Goal: Task Accomplishment & Management: Use online tool/utility

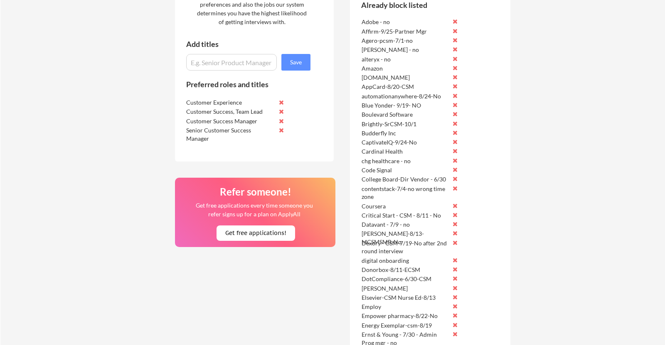
scroll to position [358, 0]
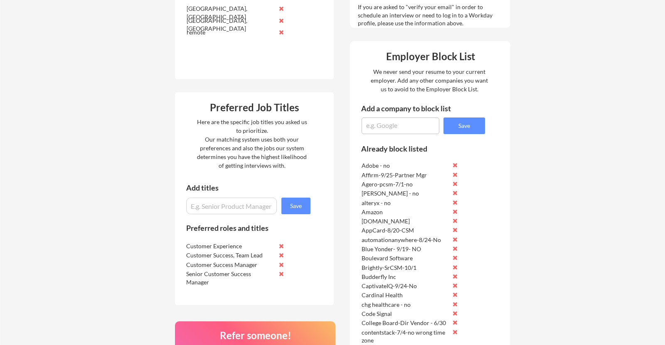
click at [375, 124] on textarea at bounding box center [400, 126] width 78 height 17
type textarea "Outreach-SRCSM-10/2-no"
click at [457, 125] on button "Save" at bounding box center [464, 126] width 42 height 17
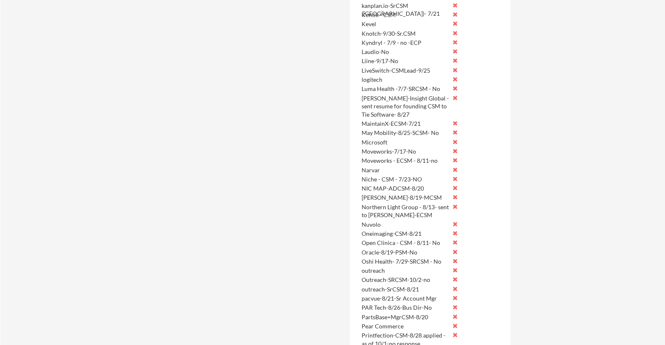
scroll to position [1077, 0]
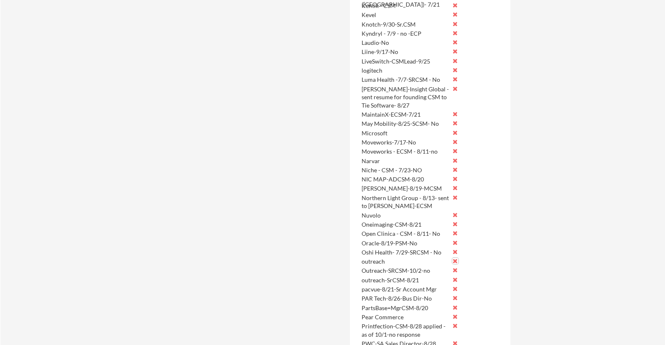
click at [455, 260] on button at bounding box center [455, 261] width 6 height 6
click at [455, 269] on button at bounding box center [455, 270] width 6 height 6
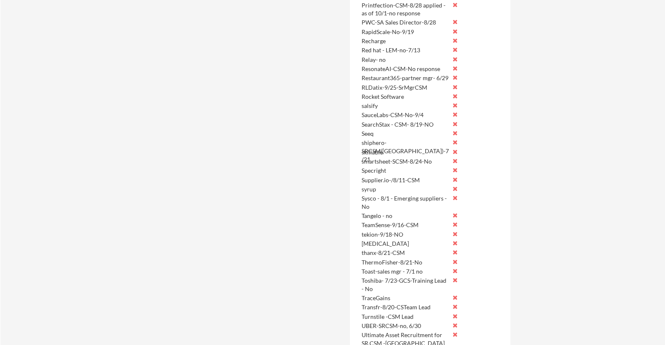
scroll to position [1371, 0]
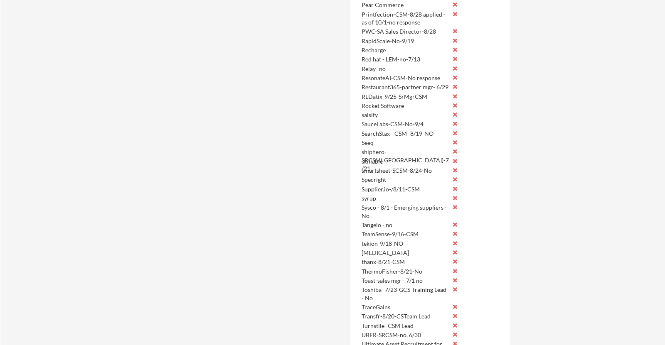
click at [393, 152] on div "shiphero-SRCSM([GEOGRAPHIC_DATA])-7/21" at bounding box center [405, 160] width 88 height 25
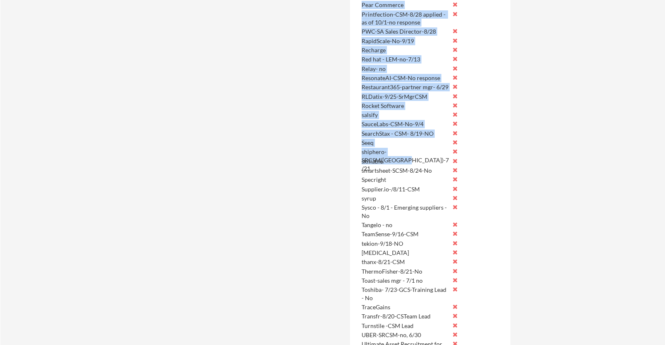
drag, startPoint x: 432, startPoint y: 150, endPoint x: 358, endPoint y: 152, distance: 74.4
click at [437, 139] on div "Seeq" at bounding box center [405, 143] width 88 height 8
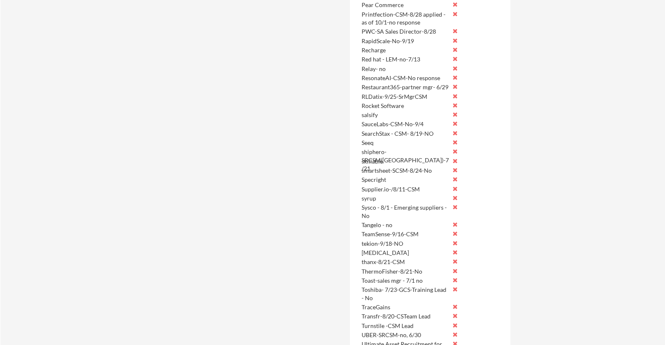
click at [420, 170] on div "smartsheet-SCSM-8/24-No" at bounding box center [405, 171] width 88 height 8
drag, startPoint x: 362, startPoint y: 151, endPoint x: 430, endPoint y: 150, distance: 67.3
click at [430, 150] on div "shiphero-SRCSM([GEOGRAPHIC_DATA])-7/21" at bounding box center [405, 160] width 88 height 25
copy div "shiphero-SRCSM([GEOGRAPHIC_DATA])-7/21"
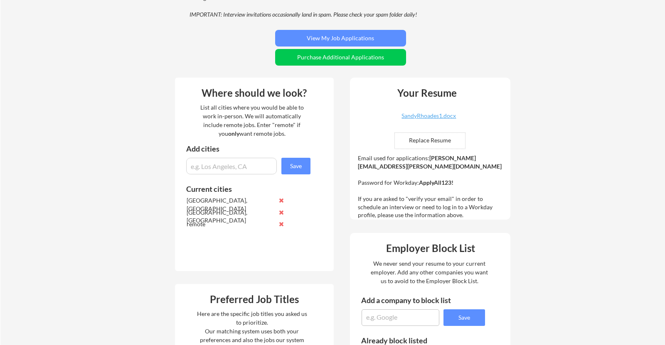
scroll to position [171, 0]
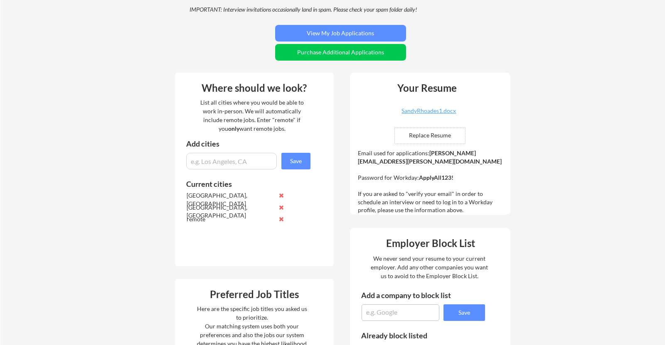
click at [376, 314] on textarea at bounding box center [400, 313] width 78 height 17
paste textarea "shiphero-SRCSM([GEOGRAPHIC_DATA])-7/21"
type textarea "shiphero-SRCSM([GEOGRAPHIC_DATA])-7/21-No on 10/2"
click at [463, 311] on button "Save" at bounding box center [464, 313] width 42 height 17
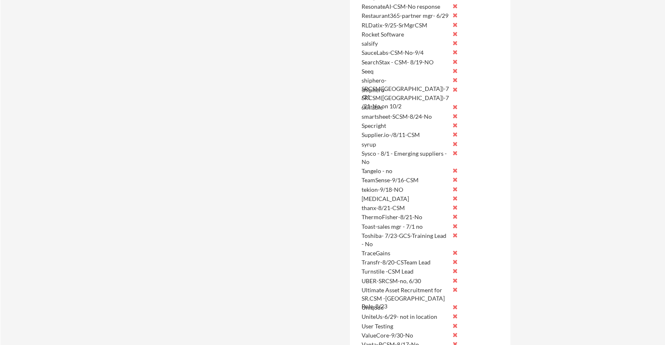
scroll to position [1431, 0]
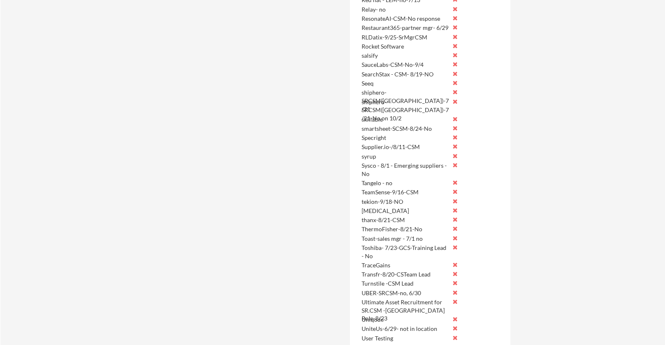
click at [454, 91] on button at bounding box center [455, 92] width 6 height 6
